Goal: Check status: Check status

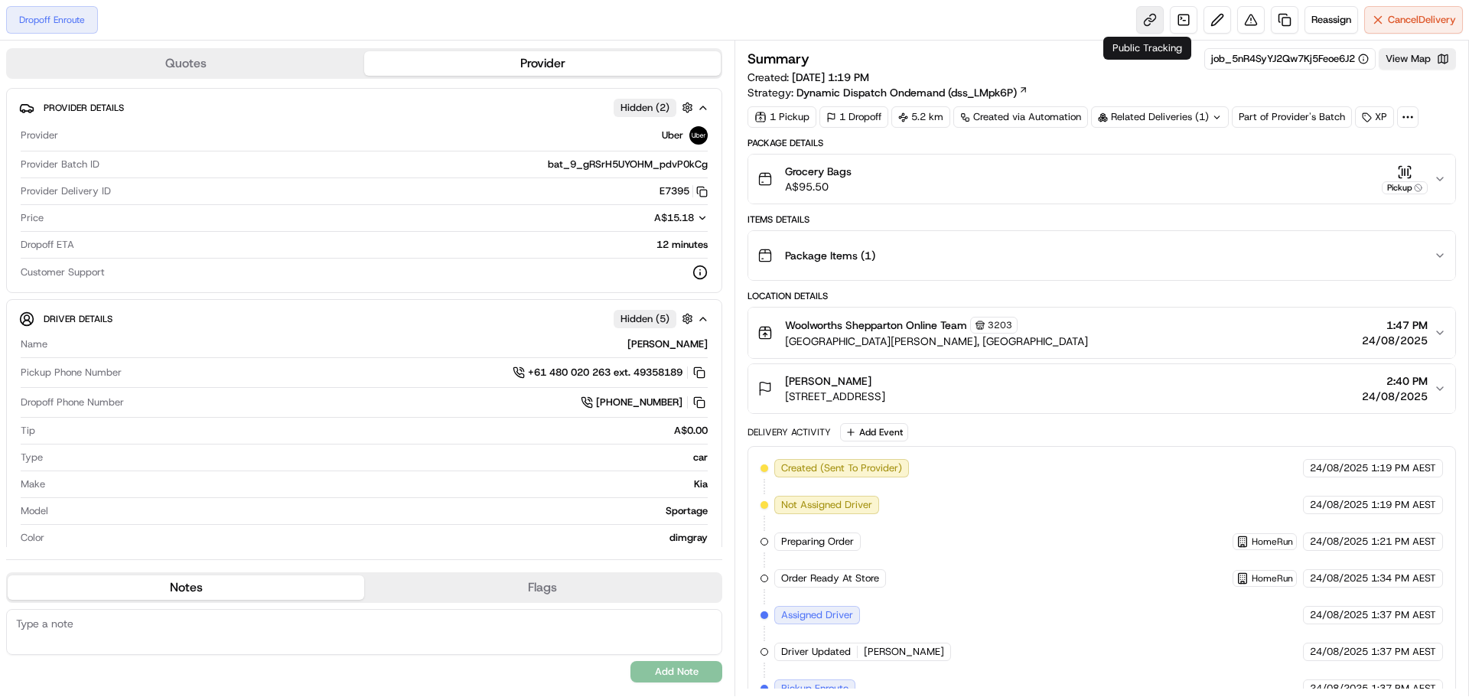
click at [1143, 20] on link at bounding box center [1150, 20] width 28 height 28
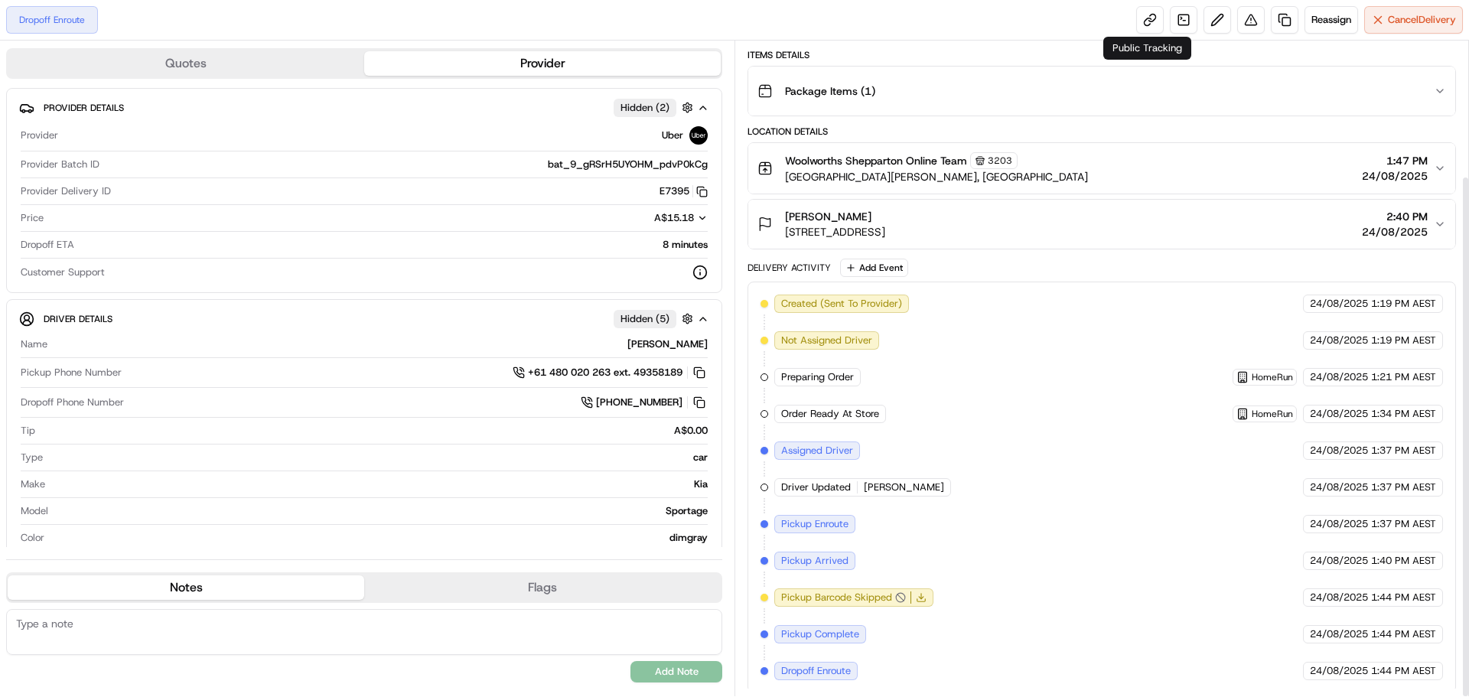
scroll to position [169, 0]
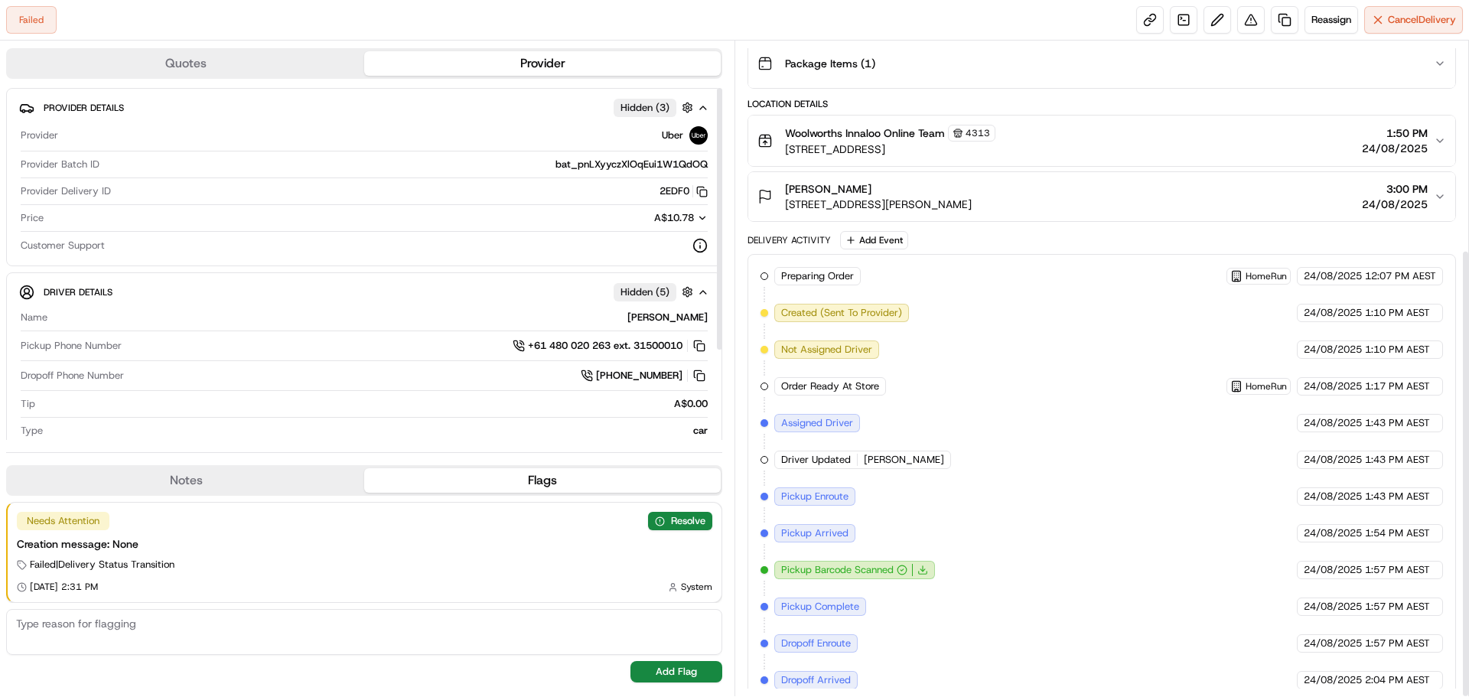
scroll to position [304, 0]
